Goal: Check status: Check status

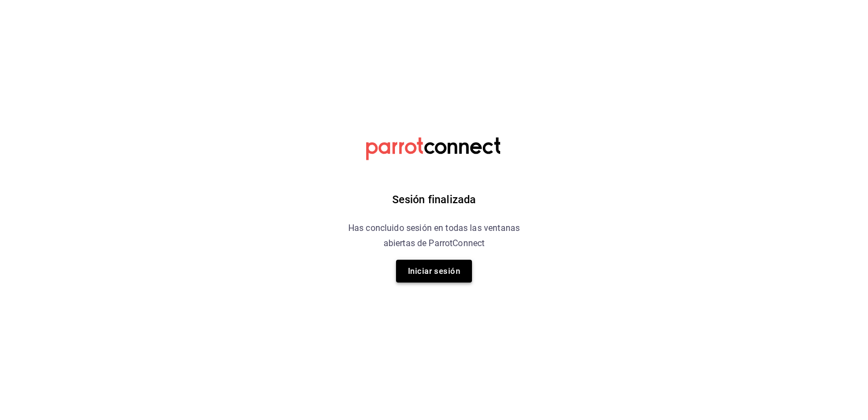
click at [438, 273] on button "Iniciar sesión" at bounding box center [434, 270] width 76 height 23
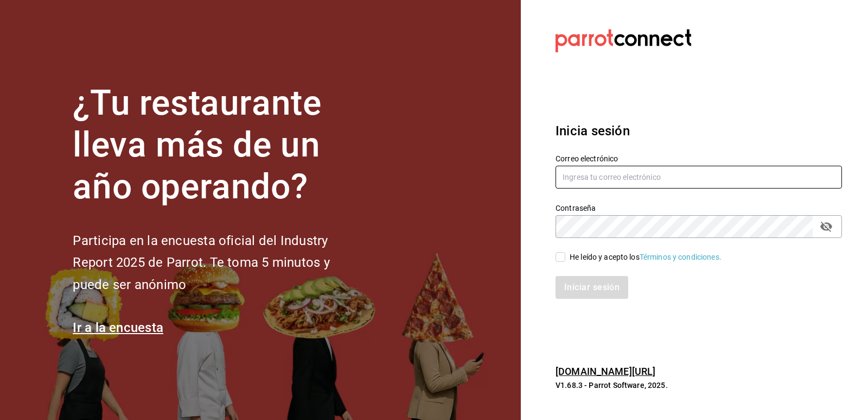
type input "jorgedelascasas@hotmail.com"
click at [563, 257] on input "He leído y acepto los Términos y condiciones." at bounding box center [561, 257] width 10 height 10
checkbox input "true"
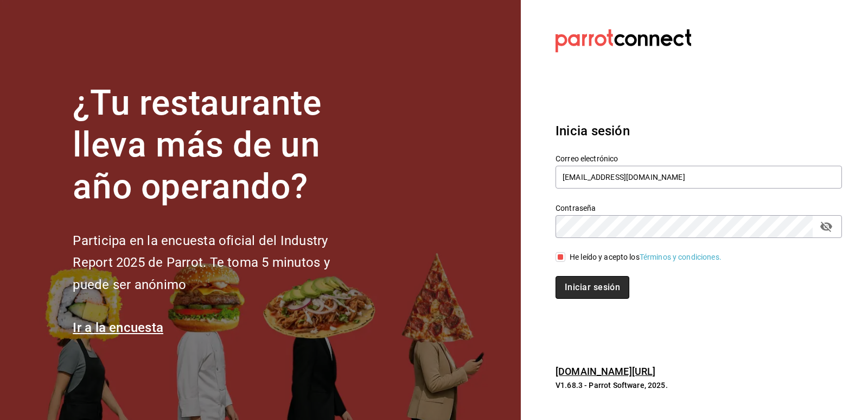
click at [595, 281] on button "Iniciar sesión" at bounding box center [593, 287] width 74 height 23
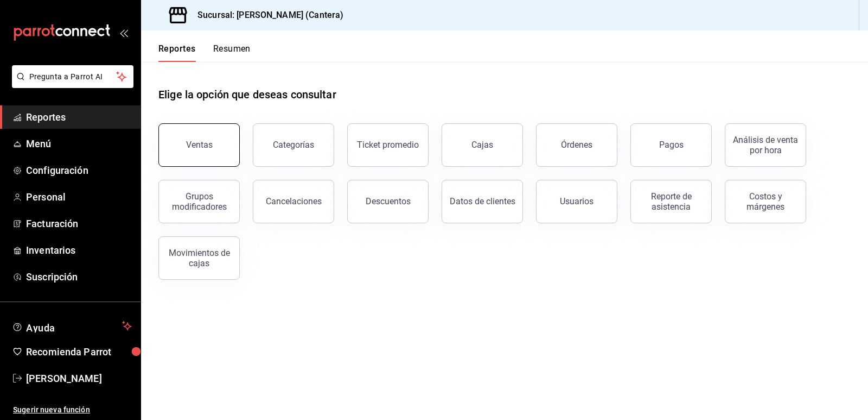
click at [228, 153] on button "Ventas" at bounding box center [198, 144] width 81 height 43
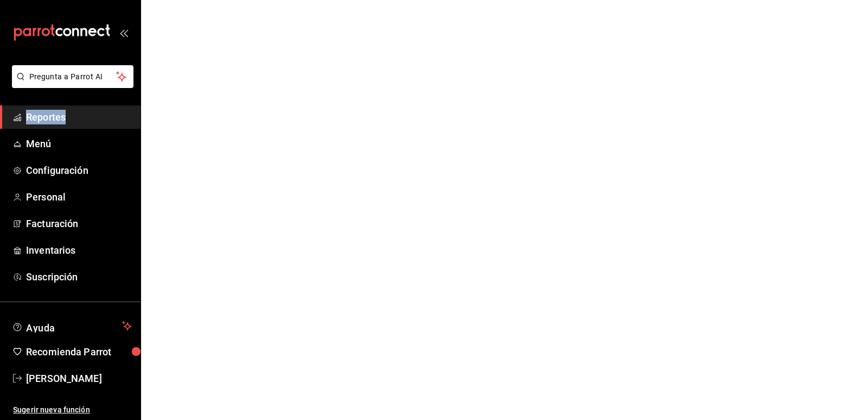
click at [228, 0] on html "Pregunta a Parrot AI Reportes Menú Configuración Personal Facturación Inventari…" at bounding box center [434, 0] width 868 height 0
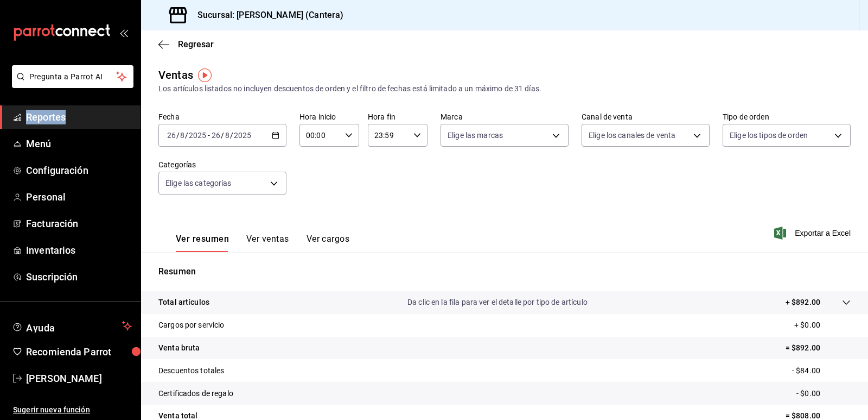
click at [274, 135] on \(Stroke\) "button" at bounding box center [276, 134] width 6 height 1
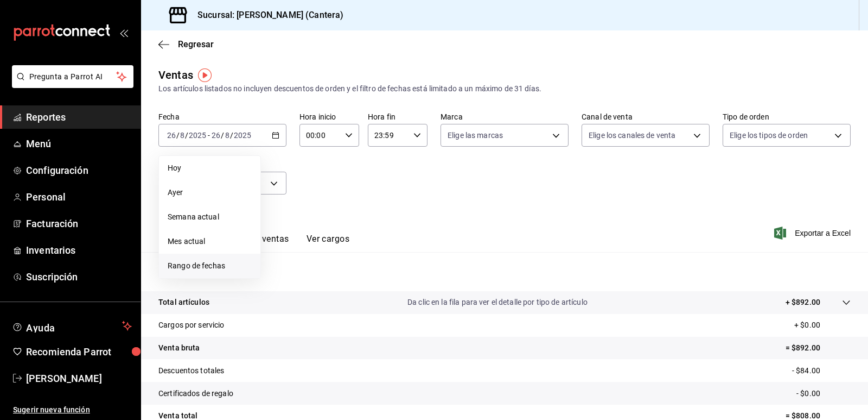
click at [201, 264] on span "Rango de fechas" at bounding box center [210, 265] width 84 height 11
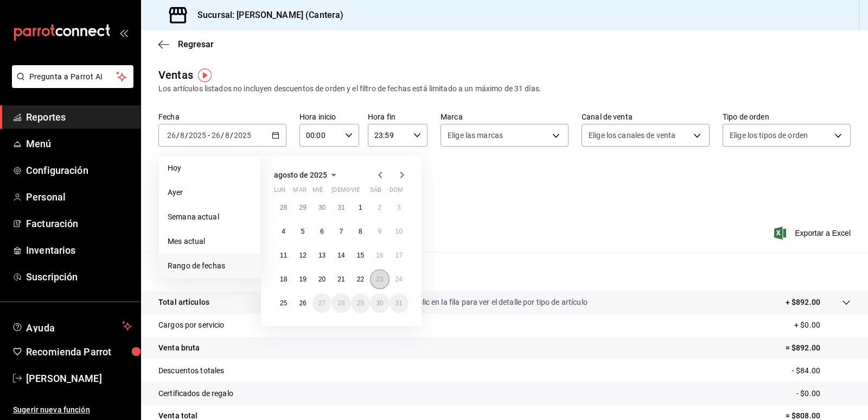
click at [380, 278] on abbr "23" at bounding box center [379, 279] width 7 height 8
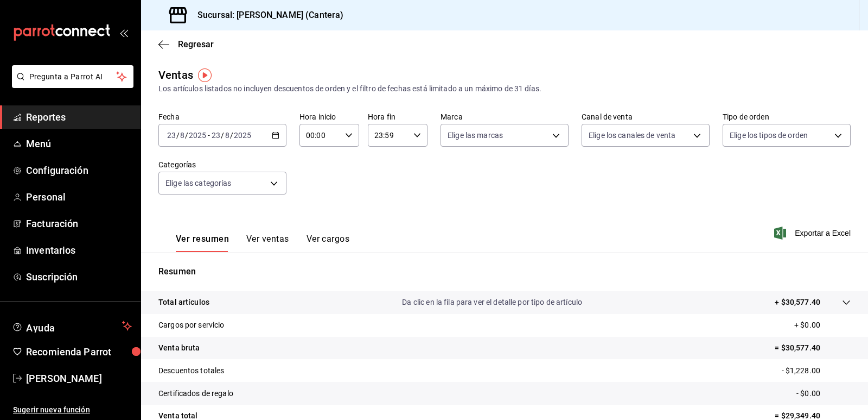
click at [275, 136] on icon "button" at bounding box center [276, 135] width 8 height 8
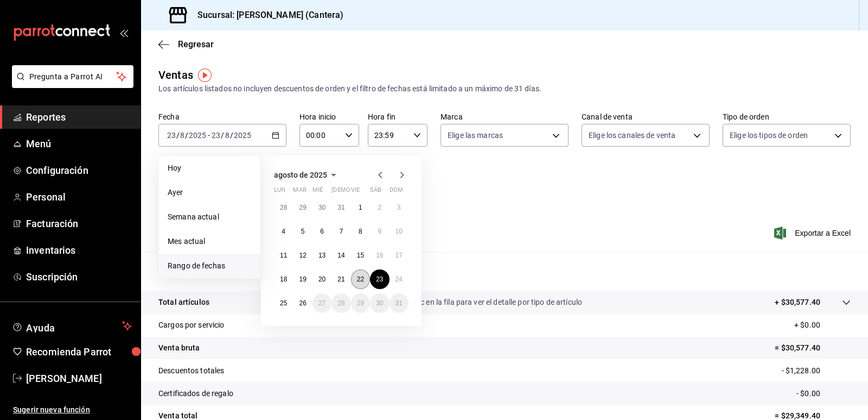
click at [366, 281] on button "22" at bounding box center [360, 279] width 19 height 20
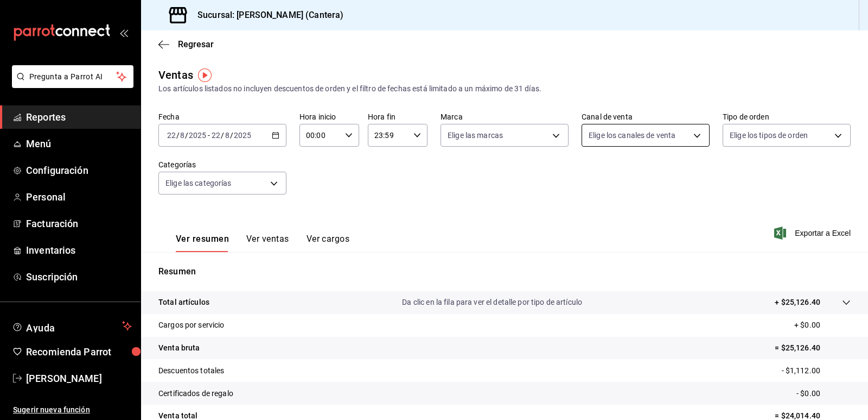
click at [683, 132] on body "Pregunta a Parrot AI Reportes Menú Configuración Personal Facturación Inventari…" at bounding box center [434, 210] width 868 height 420
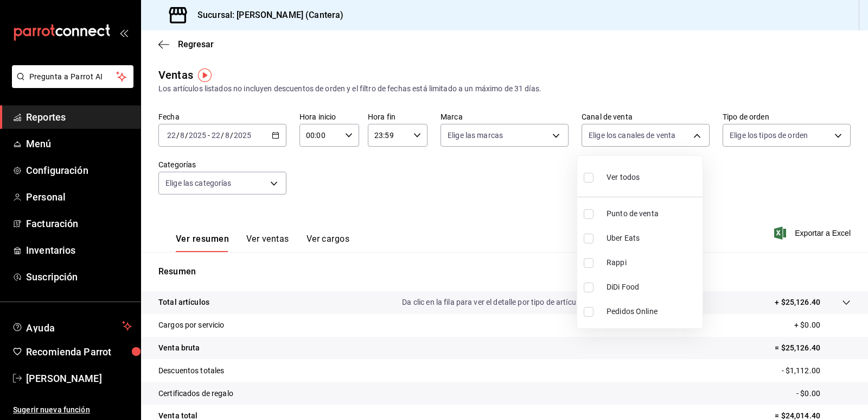
click at [592, 239] on input "checkbox" at bounding box center [589, 238] width 10 height 10
checkbox input "true"
type input "UBER_EATS"
click at [865, 412] on div at bounding box center [434, 210] width 868 height 420
click at [865, 412] on div "Ver todos Punto de venta Uber Eats Rappi DiDi Food Pedidos Online" at bounding box center [434, 210] width 868 height 420
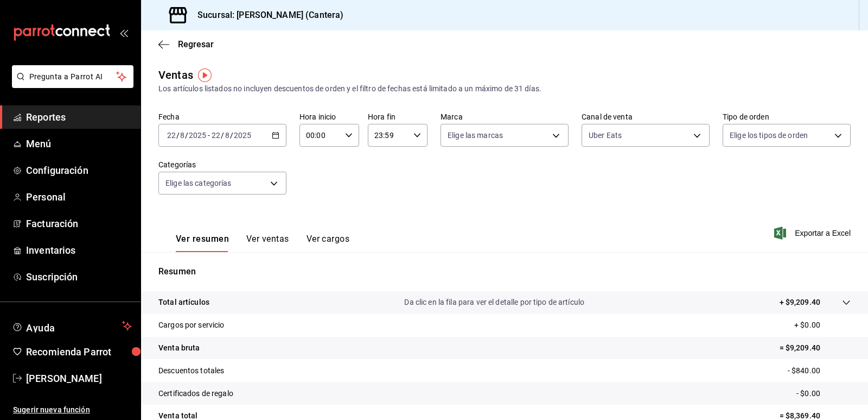
click at [274, 135] on icon "button" at bounding box center [276, 135] width 8 height 8
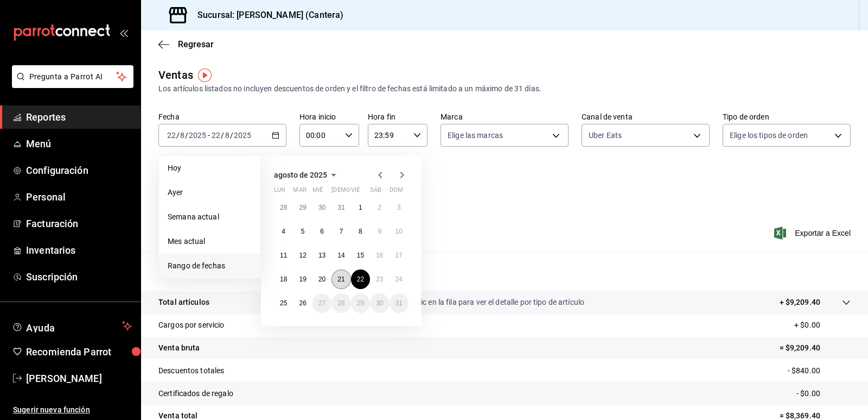
click at [340, 280] on abbr "21" at bounding box center [341, 279] width 7 height 8
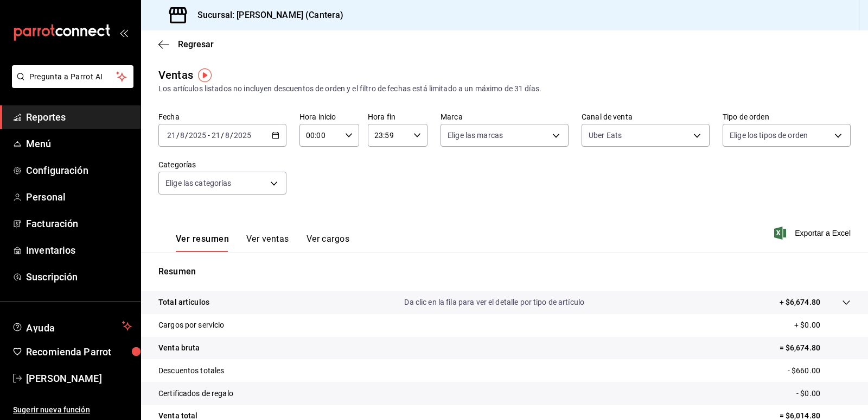
click at [274, 134] on icon "button" at bounding box center [276, 135] width 8 height 8
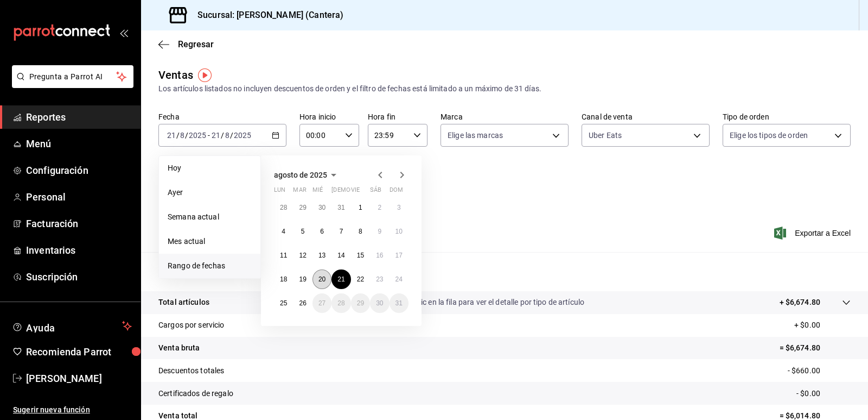
click at [322, 283] on button "20" at bounding box center [322, 279] width 19 height 20
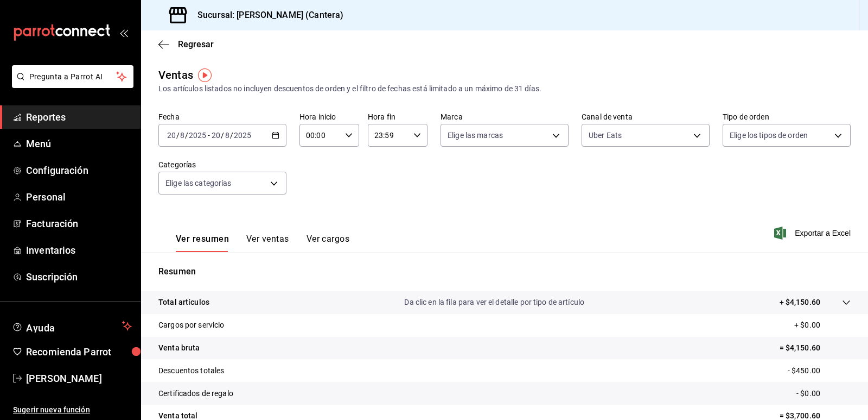
click at [276, 135] on icon "button" at bounding box center [276, 135] width 8 height 8
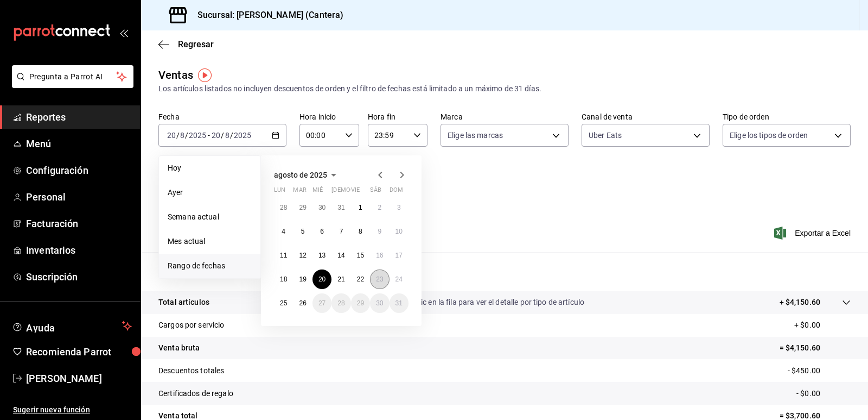
click at [384, 282] on button "23" at bounding box center [379, 279] width 19 height 20
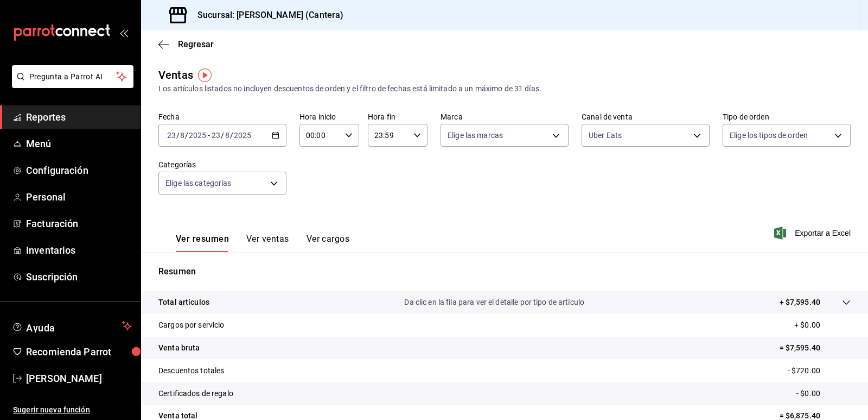
click at [239, 132] on input "2025" at bounding box center [242, 135] width 18 height 9
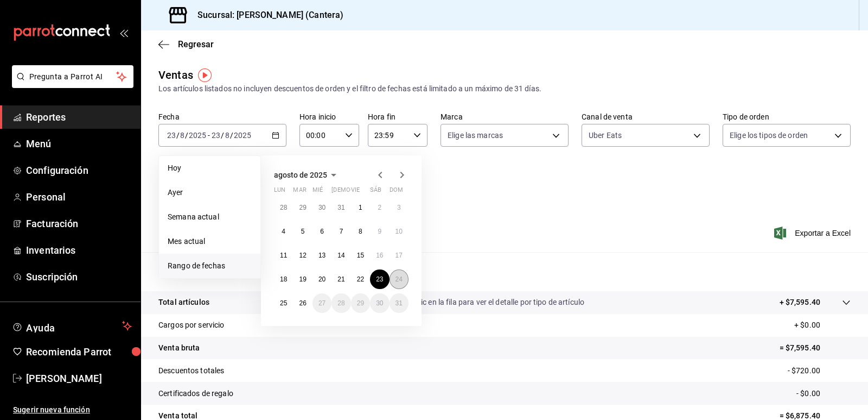
click at [397, 277] on abbr "24" at bounding box center [399, 279] width 7 height 8
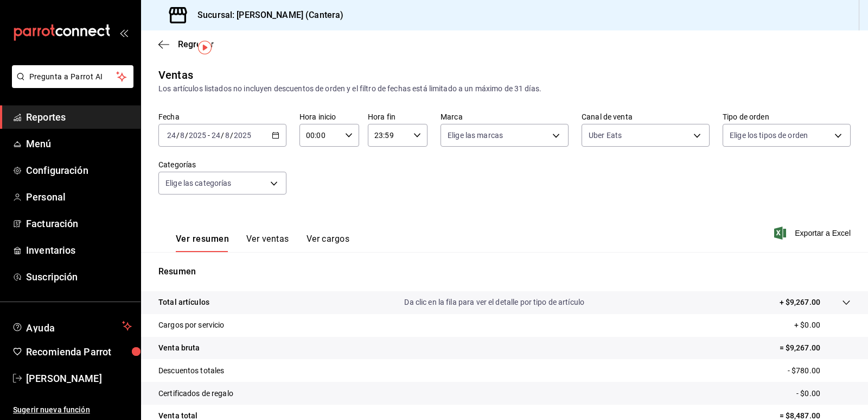
scroll to position [54, 0]
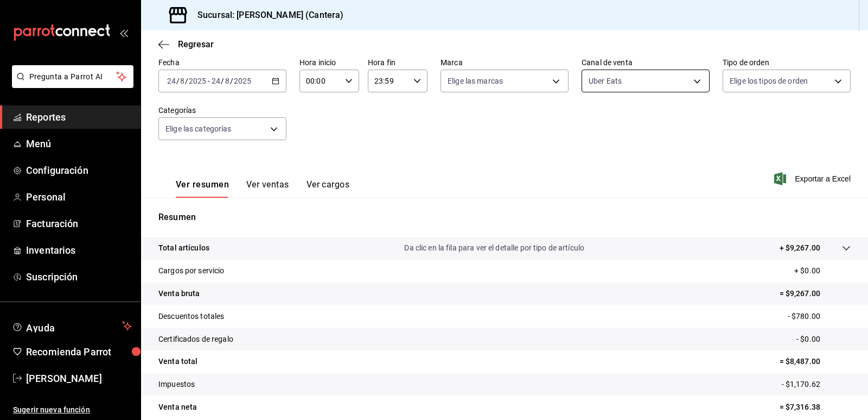
click at [693, 81] on body "Pregunta a Parrot AI Reportes Menú Configuración Personal Facturación Inventari…" at bounding box center [434, 210] width 868 height 420
click at [593, 121] on input "checkbox" at bounding box center [589, 123] width 10 height 10
checkbox input "true"
type input "PARROT,UBER_EATS,RAPPI,DIDI_FOOD,ONLINE"
checkbox input "true"
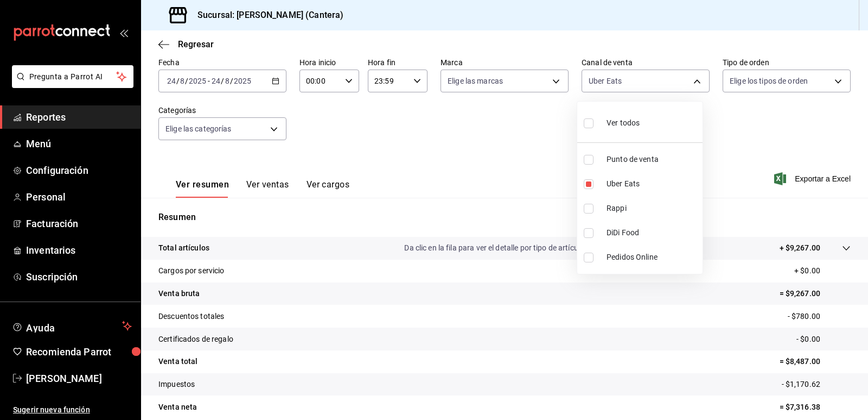
checkbox input "true"
click at [277, 82] on div at bounding box center [434, 210] width 868 height 420
click at [275, 78] on icon "button" at bounding box center [276, 81] width 8 height 8
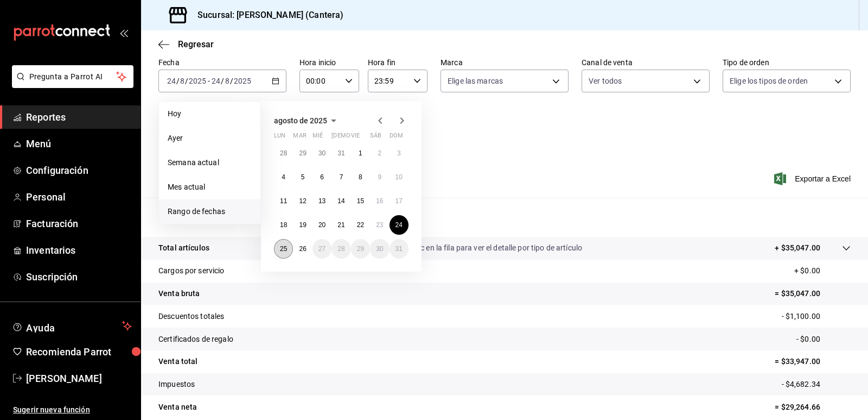
click at [282, 246] on abbr "25" at bounding box center [283, 249] width 7 height 8
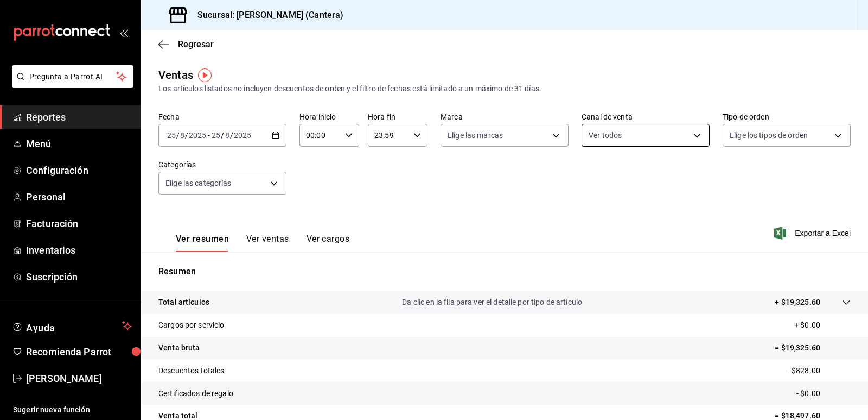
click at [689, 136] on body "Pregunta a Parrot AI Reportes Menú Configuración Personal Facturación Inventari…" at bounding box center [434, 210] width 868 height 420
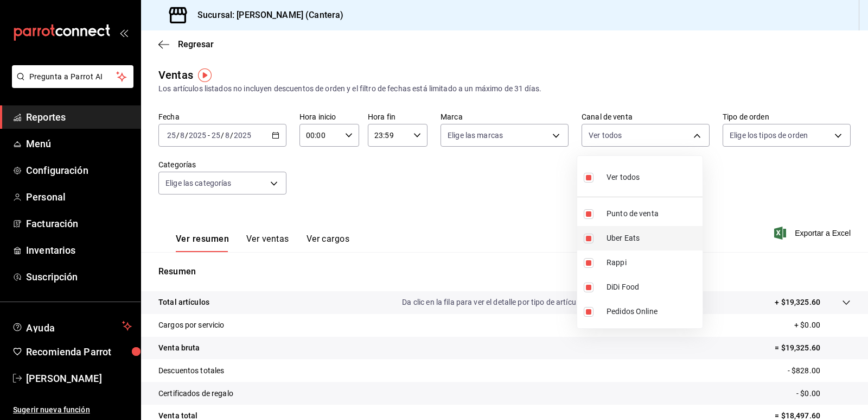
click at [586, 241] on input "checkbox" at bounding box center [589, 238] width 10 height 10
checkbox input "false"
type input "PARROT,RAPPI,DIDI_FOOD,ONLINE"
checkbox input "false"
